Goal: Obtain resource: Download file/media

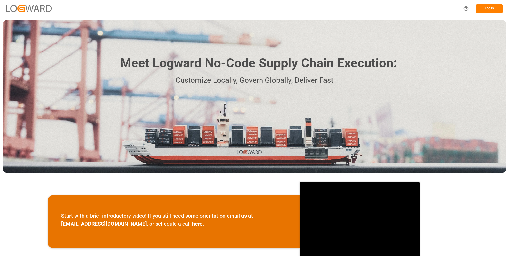
click at [486, 8] on button "Log In" at bounding box center [489, 8] width 27 height 9
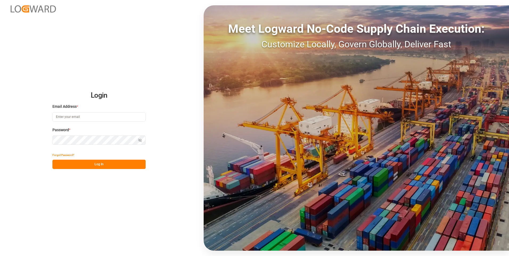
type input "[PERSON_NAME][EMAIL_ADDRESS][DOMAIN_NAME]"
click at [121, 162] on button "Log In" at bounding box center [98, 164] width 93 height 9
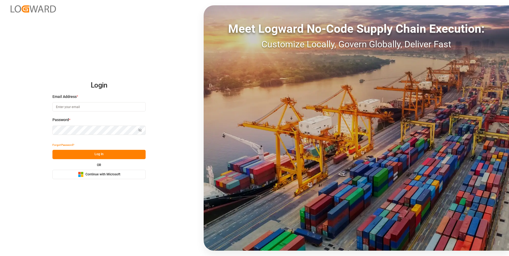
type input "[PERSON_NAME][EMAIL_ADDRESS][DOMAIN_NAME]"
click at [92, 154] on button "Log In" at bounding box center [98, 154] width 93 height 9
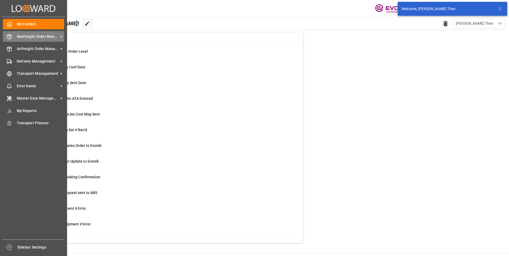
click at [23, 36] on span "Seafreight Order Management" at bounding box center [38, 37] width 42 height 6
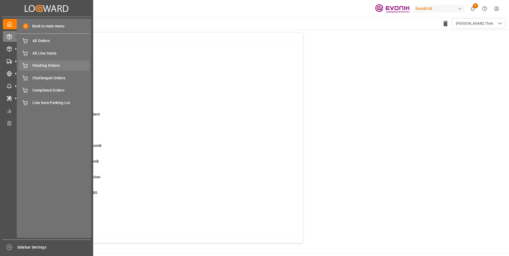
click at [47, 67] on span "Pending Orders" at bounding box center [60, 66] width 57 height 6
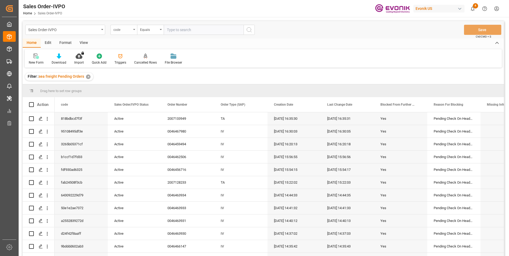
click at [135, 31] on div "code" at bounding box center [124, 30] width 27 height 10
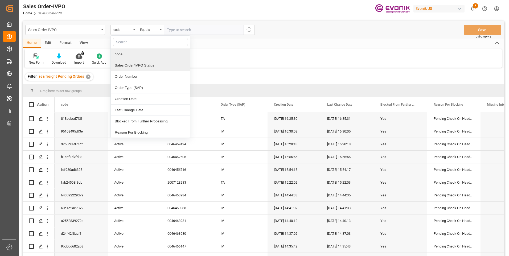
click at [216, 59] on div "New Form Download Import You don't have permission for this feature. Contact ad…" at bounding box center [263, 58] width 477 height 18
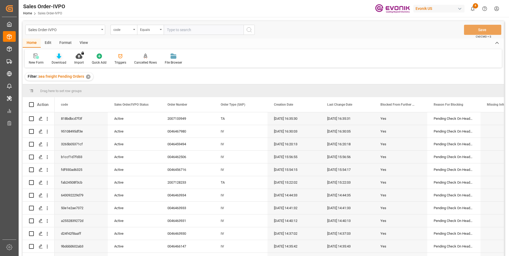
click at [54, 58] on div at bounding box center [59, 56] width 15 height 6
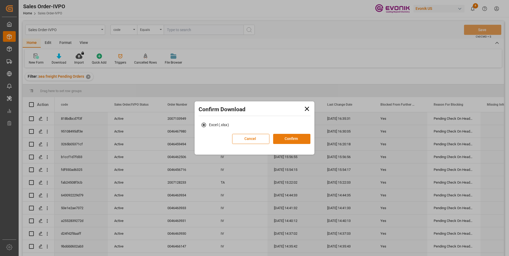
click at [290, 142] on button "Confirm" at bounding box center [291, 139] width 37 height 10
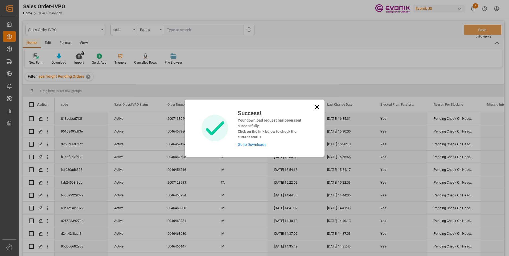
click at [259, 144] on link "Go to Downloads" at bounding box center [252, 144] width 28 height 4
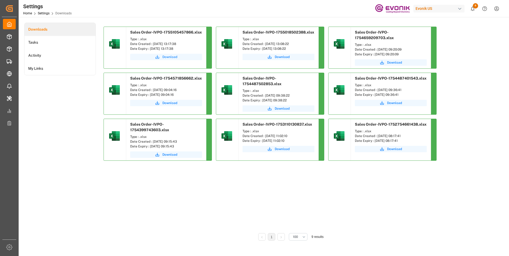
click at [164, 57] on span "Download" at bounding box center [169, 57] width 15 height 5
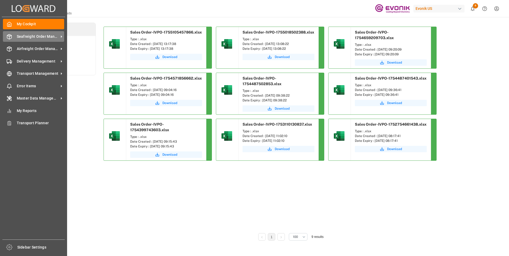
click at [32, 34] on span "Seafreight Order Management" at bounding box center [38, 37] width 42 height 6
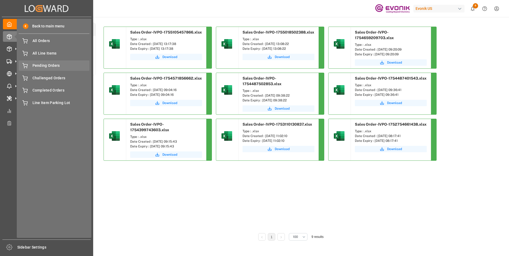
click at [44, 64] on span "Pending Orders" at bounding box center [60, 66] width 57 height 6
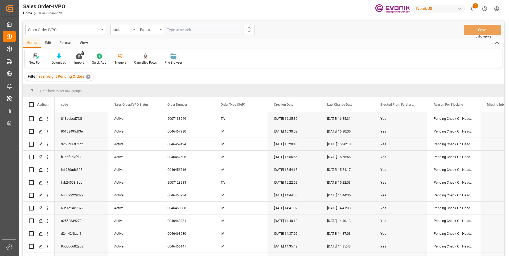
click at [81, 41] on div "View" at bounding box center [84, 43] width 16 height 9
click at [62, 61] on div "Standard Templates" at bounding box center [60, 62] width 27 height 5
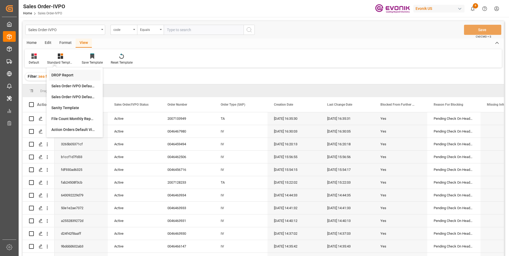
click at [63, 73] on div "DROP Report" at bounding box center [74, 75] width 47 height 6
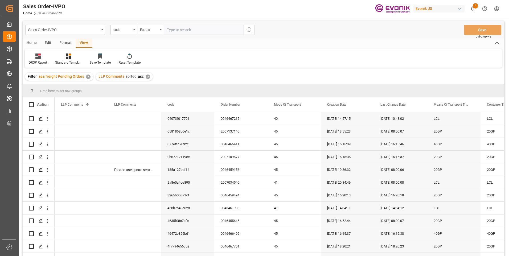
click at [31, 42] on div "Home" at bounding box center [32, 43] width 18 height 9
click at [60, 65] on div "Download" at bounding box center [59, 62] width 15 height 5
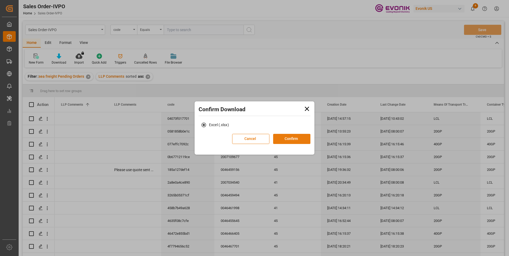
click at [289, 139] on button "Confirm" at bounding box center [291, 139] width 37 height 10
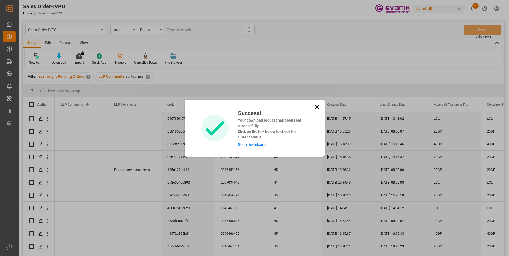
click at [259, 144] on link "Go to Downloads" at bounding box center [252, 144] width 28 height 4
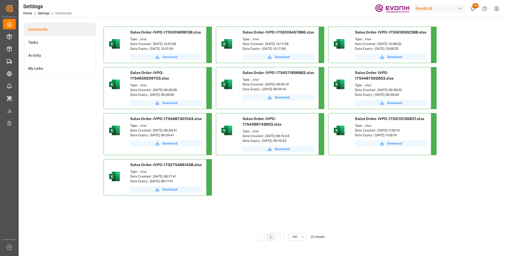
click at [170, 57] on span "Download" at bounding box center [169, 57] width 15 height 5
